Goal: Task Accomplishment & Management: Manage account settings

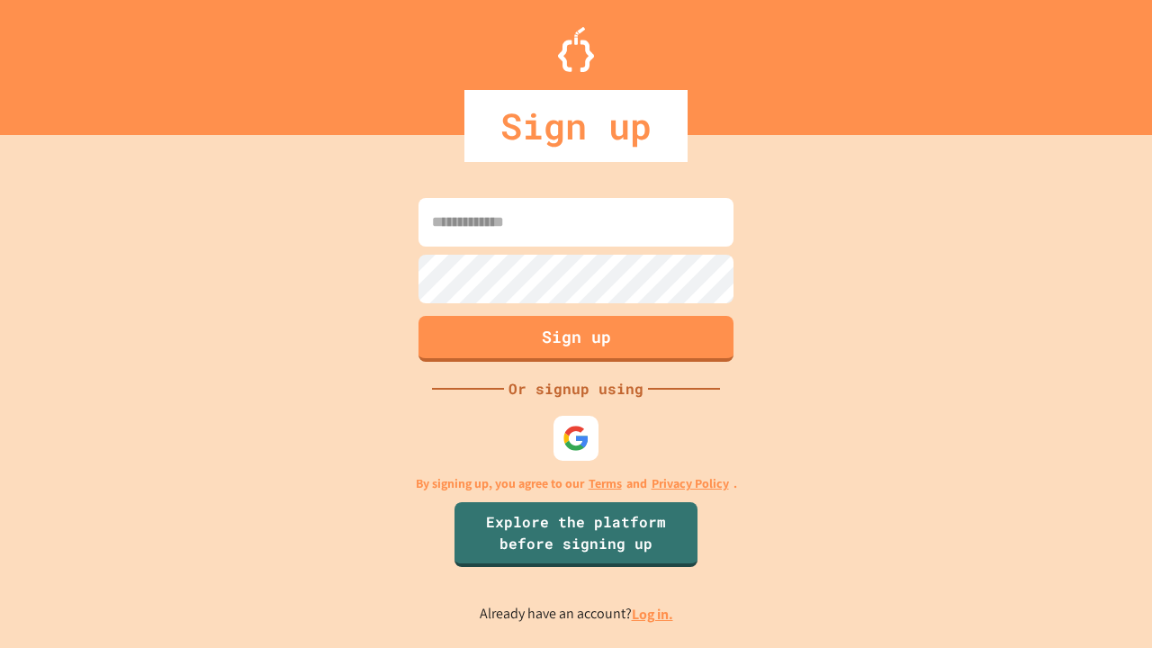
click at [653, 614] on link "Log in." at bounding box center [652, 614] width 41 height 19
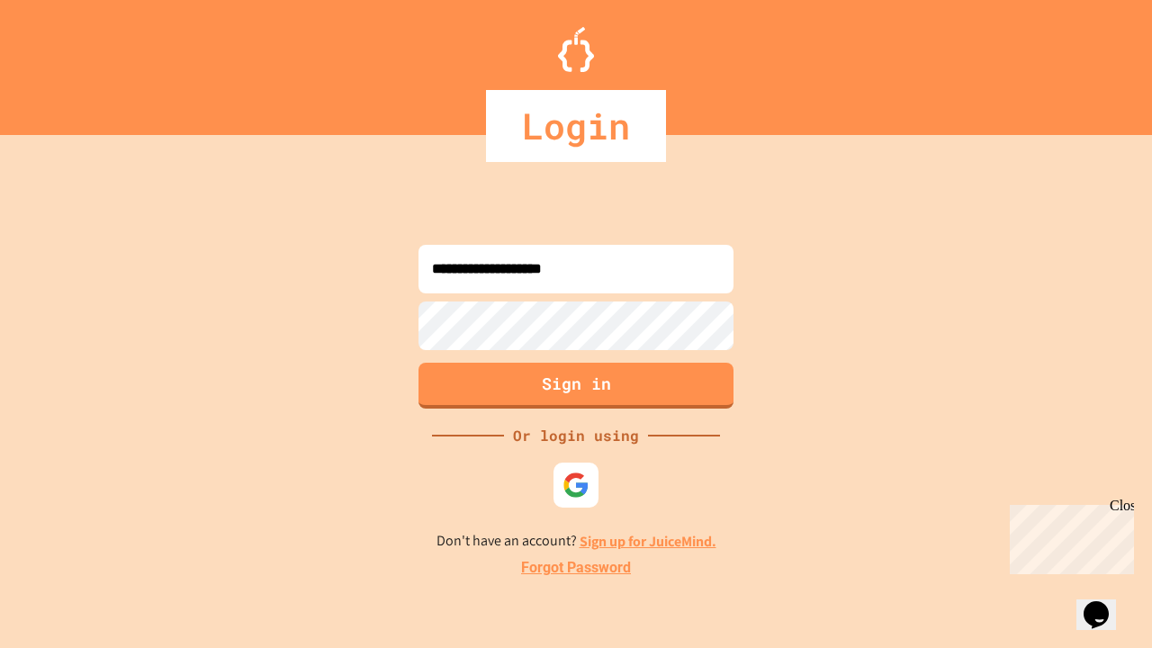
type input "**********"
